Goal: Check status: Check status

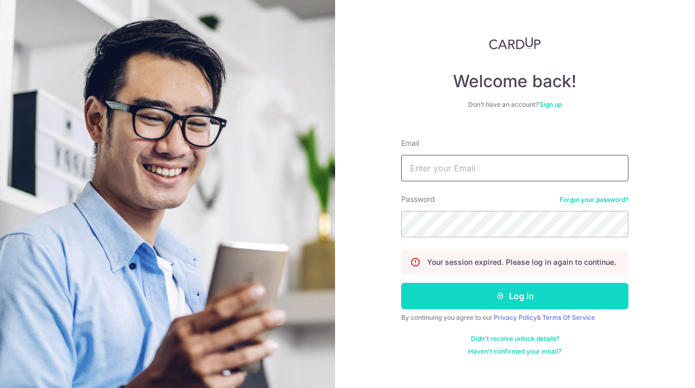
type input "kaylys@gmail.com"
click at [471, 299] on button "Log in" at bounding box center [514, 296] width 227 height 26
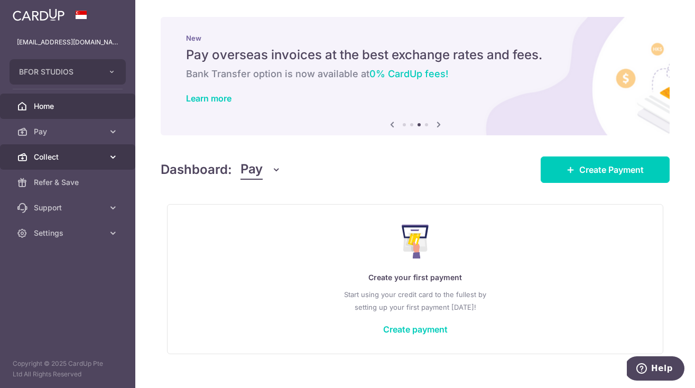
click at [66, 159] on span "Collect" at bounding box center [69, 157] width 70 height 11
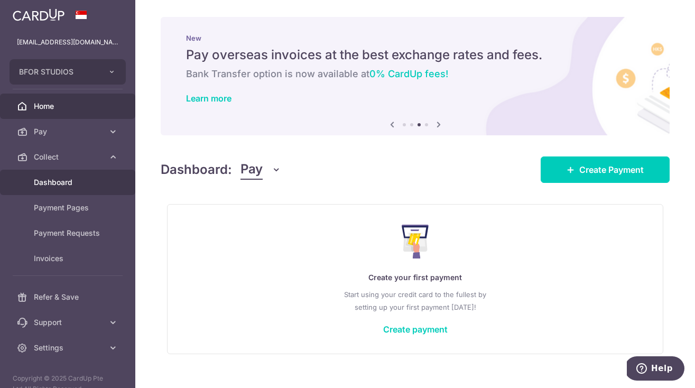
click at [59, 179] on span "Dashboard" at bounding box center [69, 182] width 70 height 11
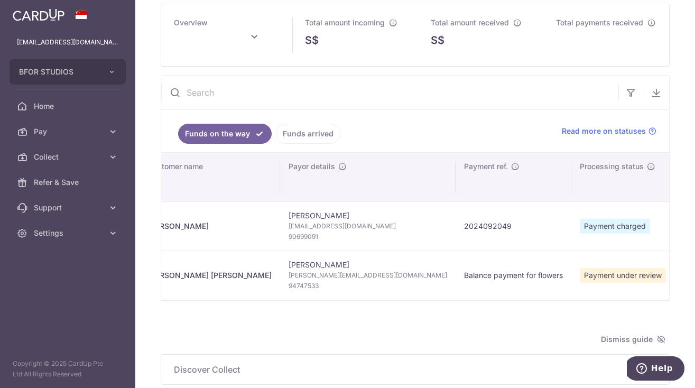
scroll to position [0, 27]
type input "September 2025"
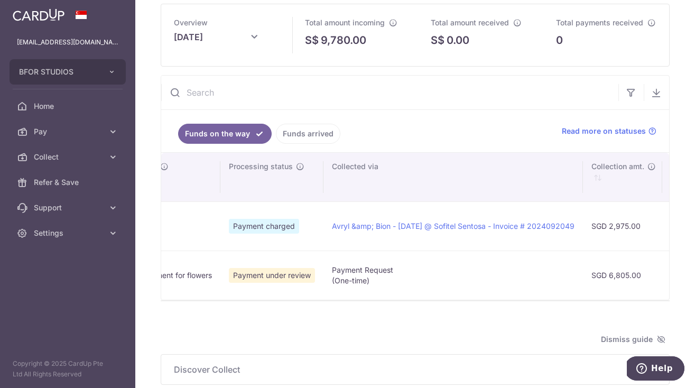
scroll to position [0, 0]
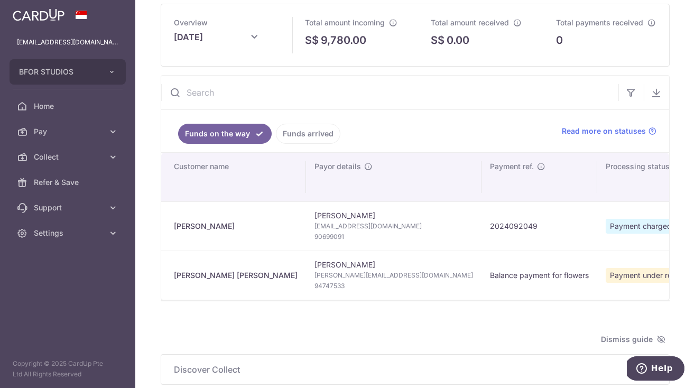
click at [606, 272] on span "Payment under review" at bounding box center [649, 275] width 86 height 15
click at [306, 266] on td "Andrew Chen Andrew@dynamite.sg 94747533" at bounding box center [394, 275] width 176 height 49
click at [482, 295] on td "Balance payment for flowers" at bounding box center [540, 275] width 116 height 49
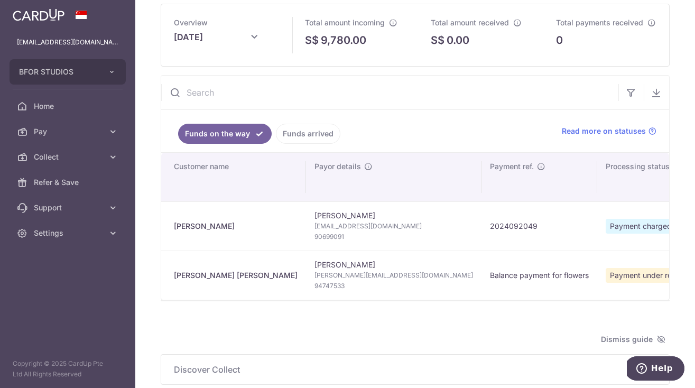
click at [606, 278] on span "Payment under review" at bounding box center [649, 275] width 86 height 15
click at [202, 272] on div "Ben Michele" at bounding box center [236, 275] width 124 height 11
click at [315, 272] on span "Andrew@dynamite.sg" at bounding box center [394, 275] width 159 height 11
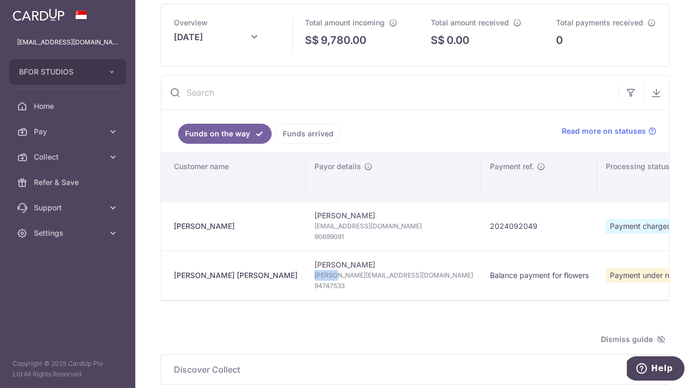
click at [315, 272] on span "Andrew@dynamite.sg" at bounding box center [394, 275] width 159 height 11
click at [315, 271] on span "Andrew@dynamite.sg" at bounding box center [394, 275] width 159 height 11
click at [482, 280] on td "Balance payment for flowers" at bounding box center [540, 275] width 116 height 49
click at [288, 139] on link "Funds arrived" at bounding box center [308, 134] width 65 height 20
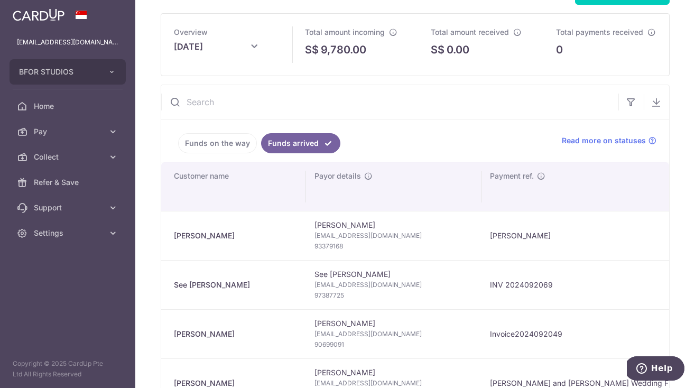
scroll to position [26, 0]
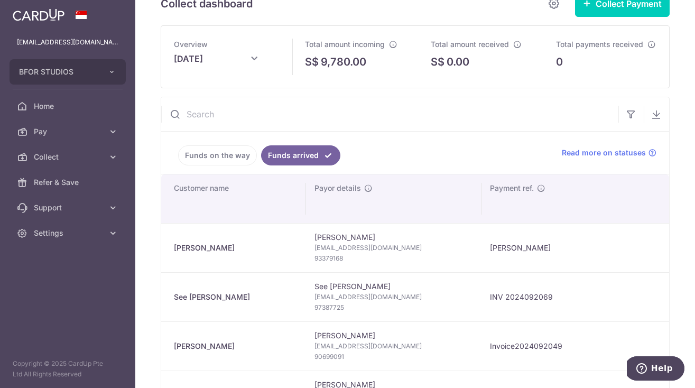
click at [227, 155] on link "Funds on the way" at bounding box center [217, 155] width 79 height 20
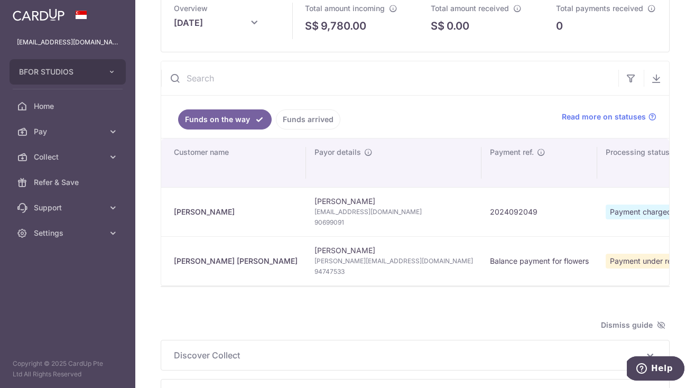
scroll to position [65, 0]
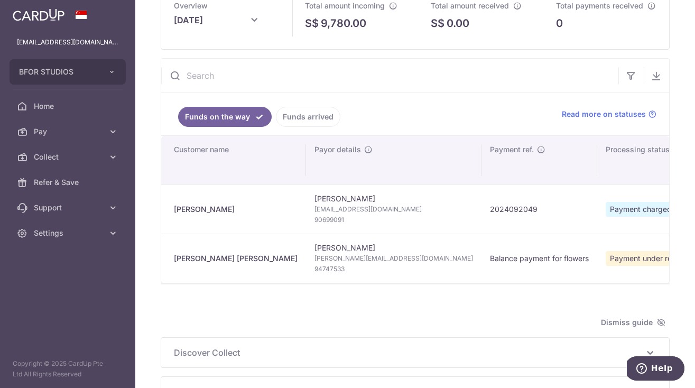
click at [315, 253] on span "Andrew@dynamite.sg" at bounding box center [394, 258] width 159 height 11
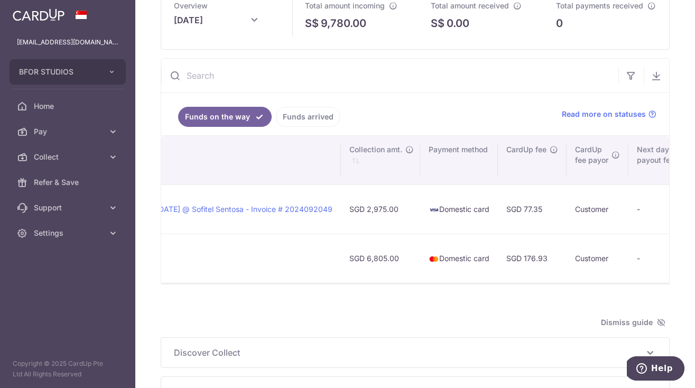
scroll to position [0, 503]
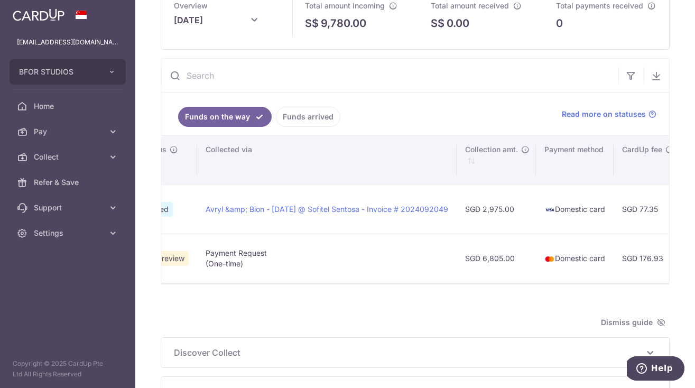
click at [545, 256] on img at bounding box center [550, 259] width 11 height 11
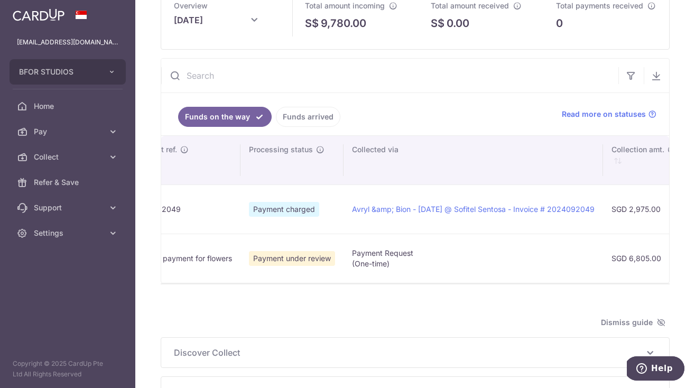
scroll to position [0, 264]
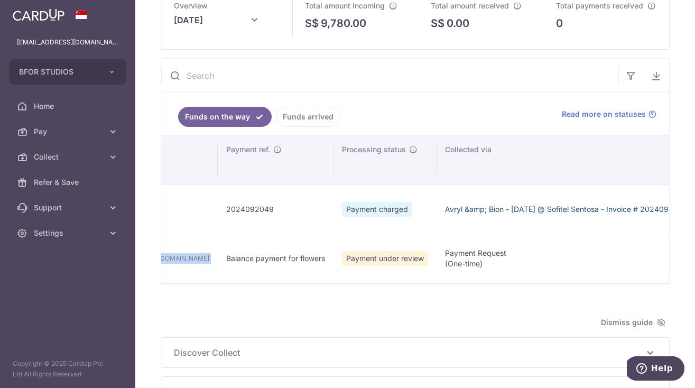
click at [445, 206] on link "Avryl &amp; Bion - 12/10/25 @ Sofitel Sentosa - Invoice # 2024092049" at bounding box center [566, 209] width 243 height 9
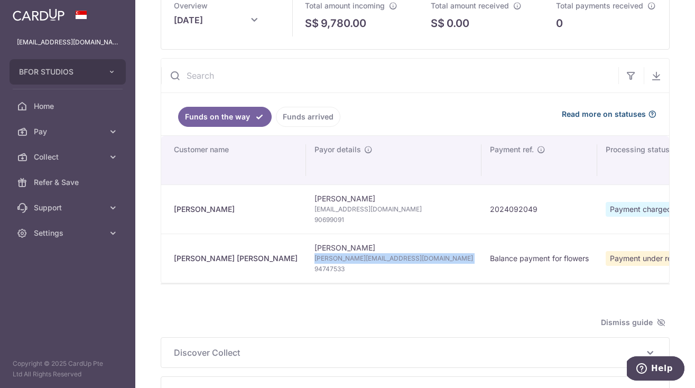
click at [619, 112] on span "Read more on statuses" at bounding box center [604, 114] width 84 height 11
click at [482, 249] on td "Balance payment for flowers" at bounding box center [540, 258] width 116 height 49
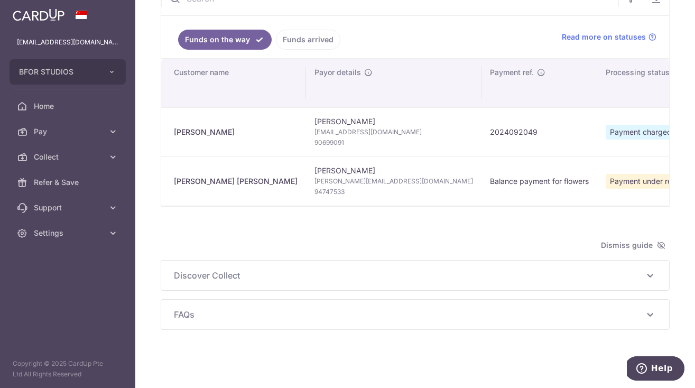
click at [650, 277] on icon at bounding box center [650, 275] width 13 height 13
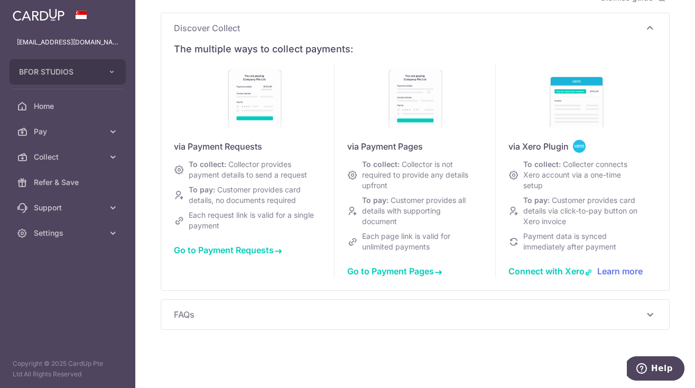
scroll to position [0, 0]
